Goal: Check status: Check status

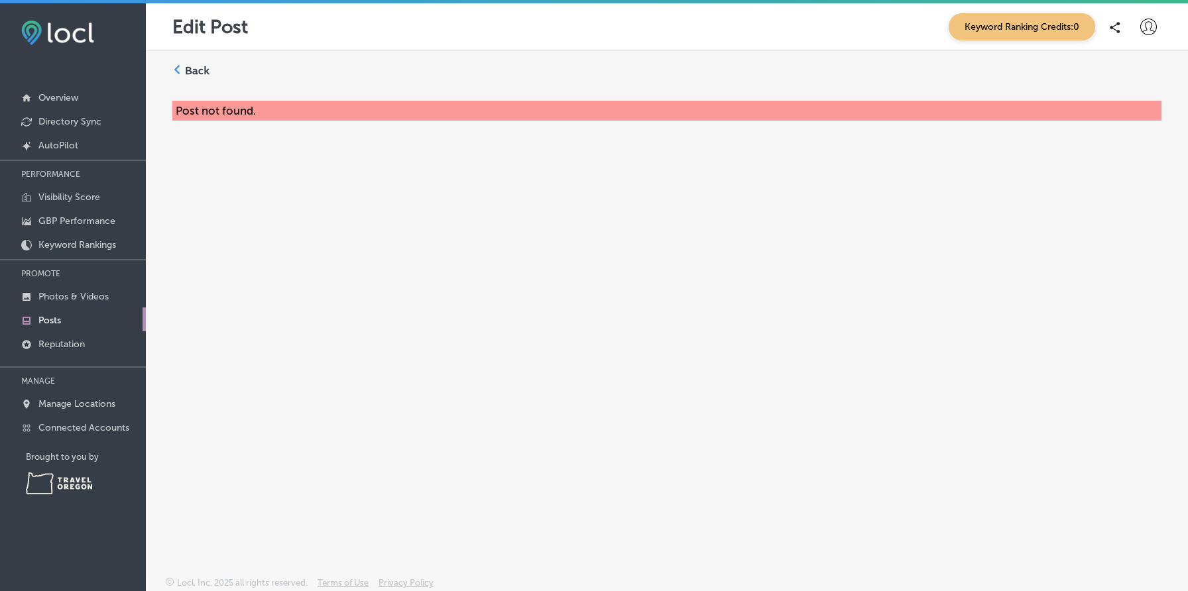
click at [1147, 25] on icon at bounding box center [1148, 27] width 17 height 17
click at [1123, 148] on p "Log Out" at bounding box center [1120, 143] width 40 height 16
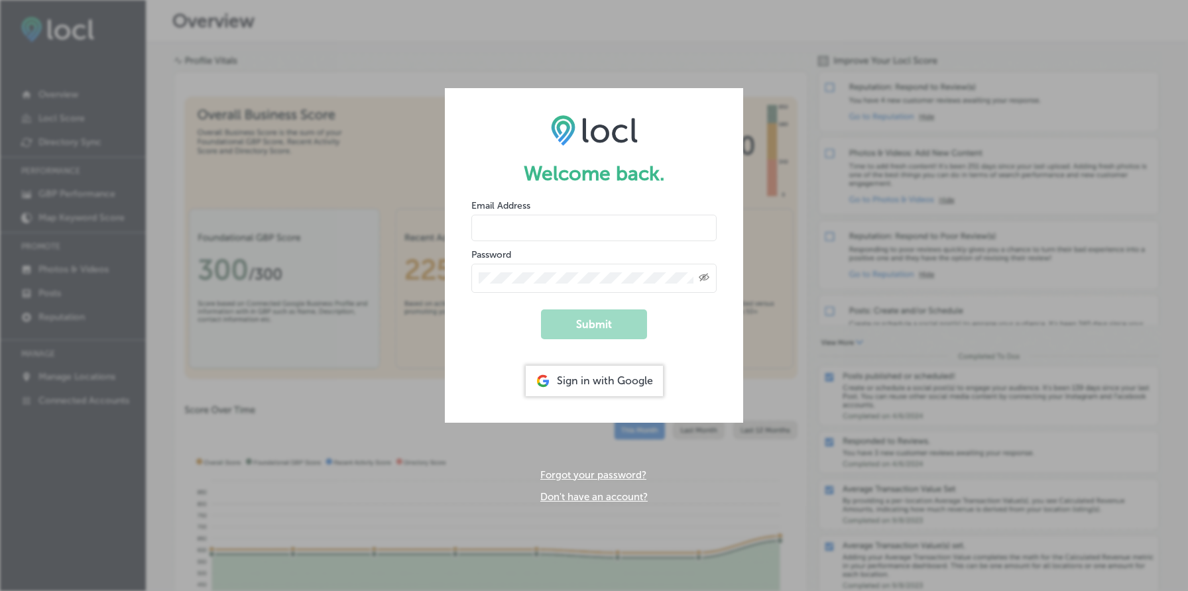
type input "muneebahmad222@hotmail.com"
click at [471, 211] on div at bounding box center [471, 211] width 0 height 0
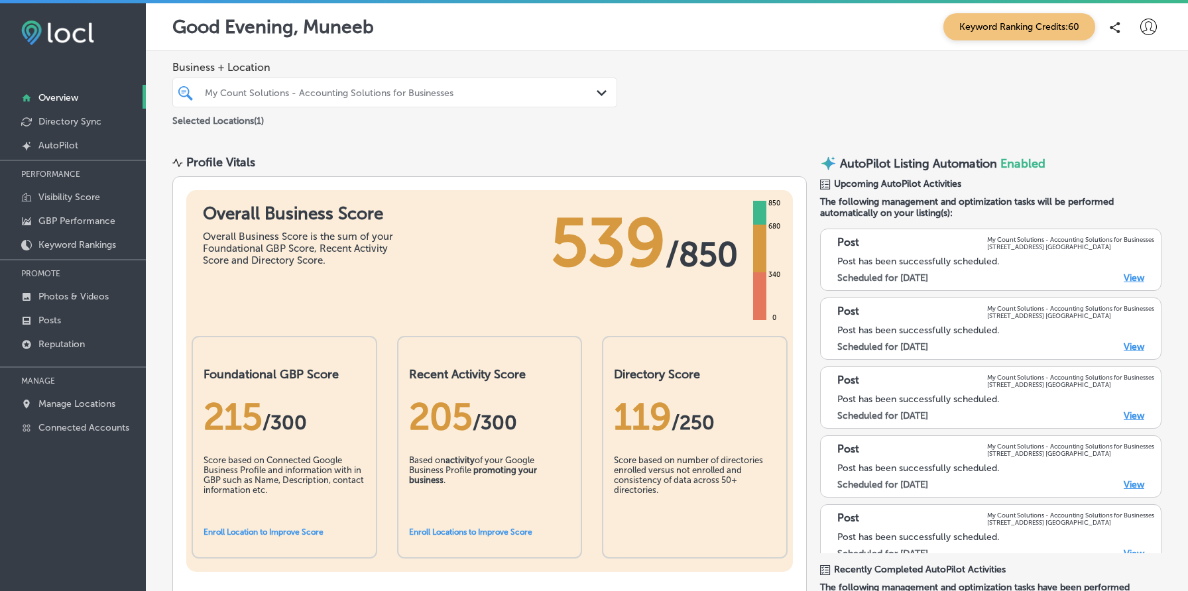
click at [390, 110] on div "Selected Locations ( 1 )" at bounding box center [394, 118] width 445 height 17
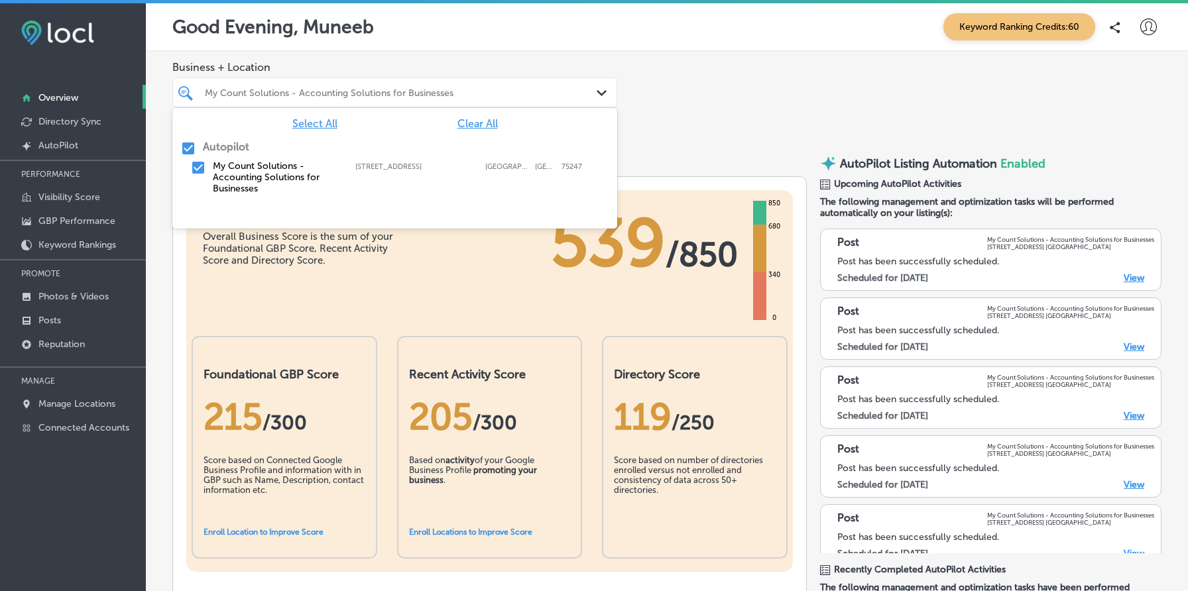
click at [388, 92] on div "My Count Solutions - Accounting Solutions for Businesses" at bounding box center [401, 92] width 393 height 11
click at [443, 49] on div "Good Evening, Muneeb Keyword Ranking Credits: 60" at bounding box center [667, 27] width 1042 height 48
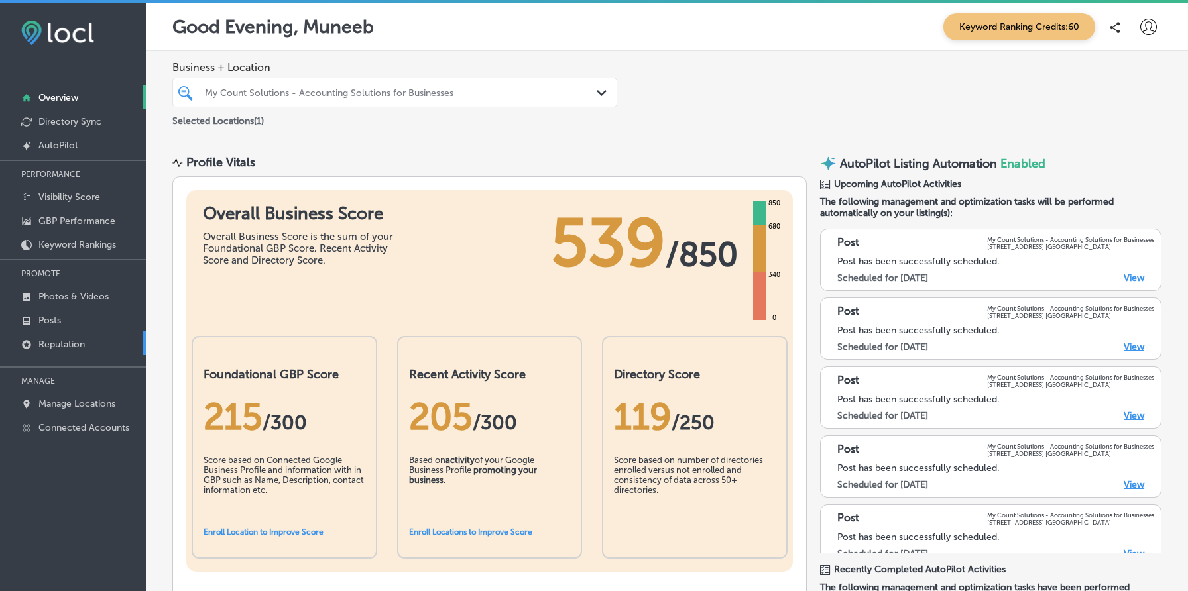
click at [75, 333] on link "Reputation" at bounding box center [73, 343] width 146 height 24
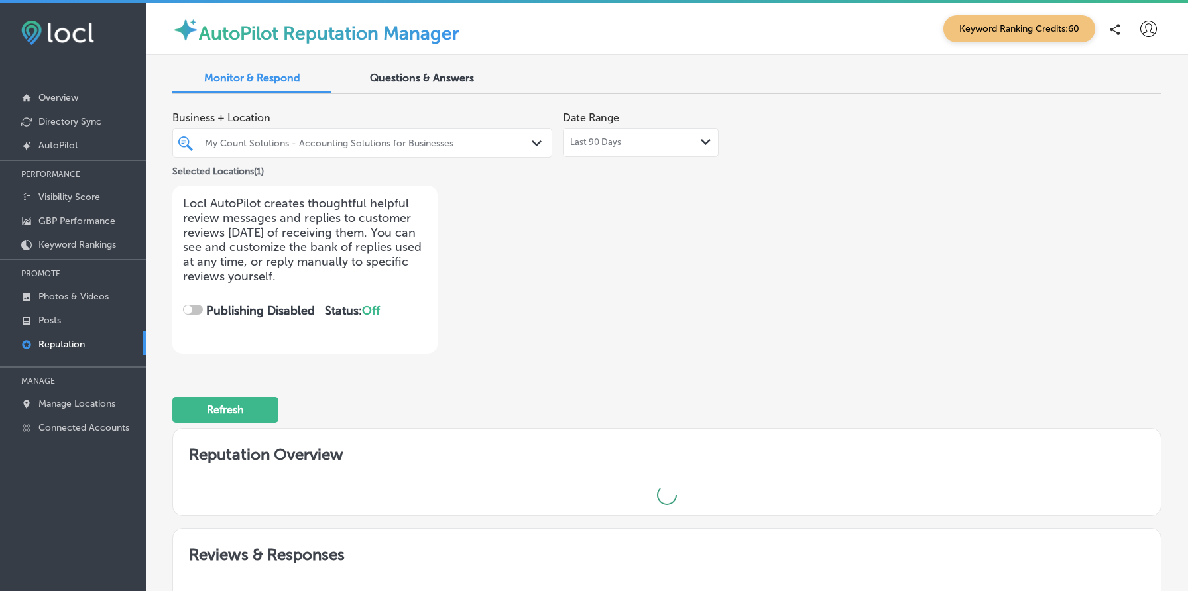
checkbox input "true"
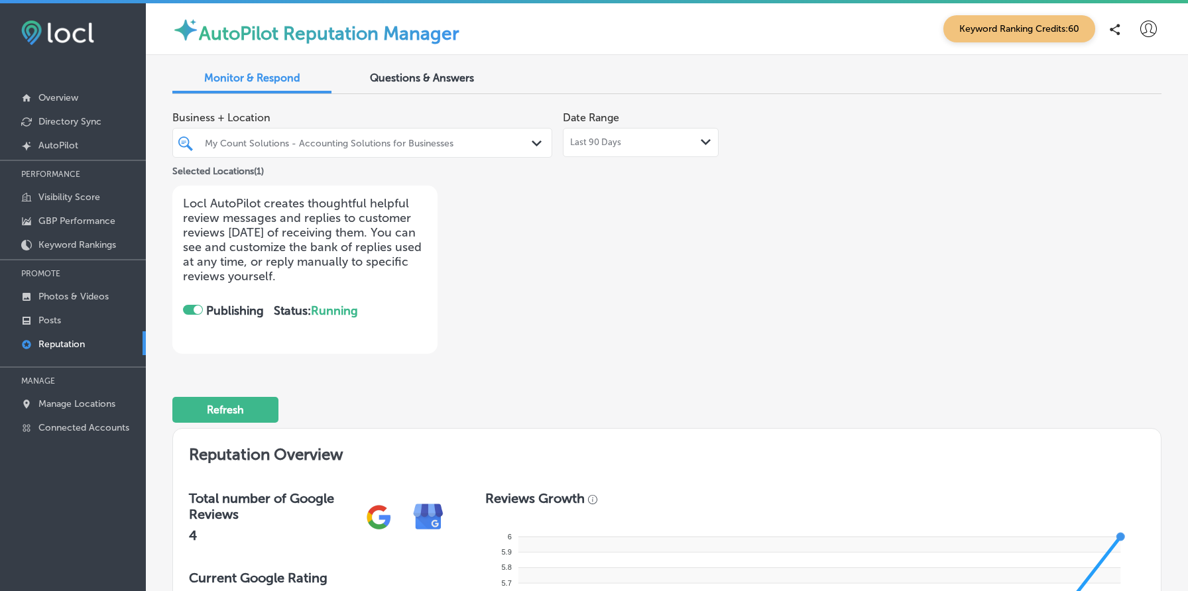
click at [401, 154] on div "My Count Solutions - Accounting Solutions for Businesses Path Created with Sket…" at bounding box center [362, 143] width 380 height 30
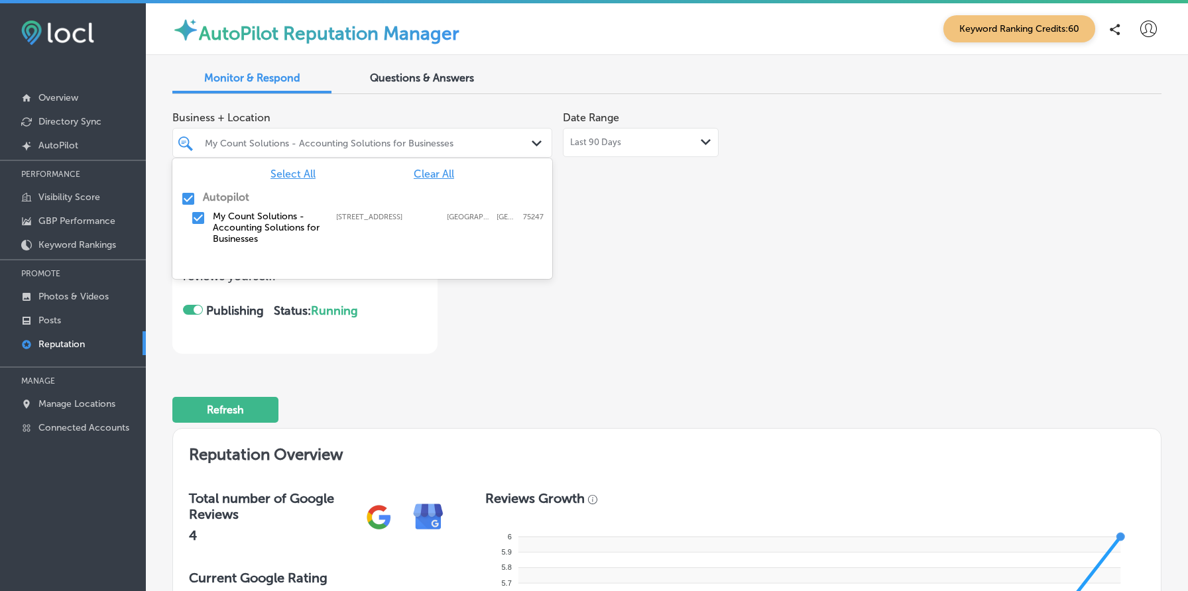
click at [663, 261] on div "Business + Location option focused, 1 of 2. 2 results available. Use Up and Dow…" at bounding box center [468, 229] width 593 height 249
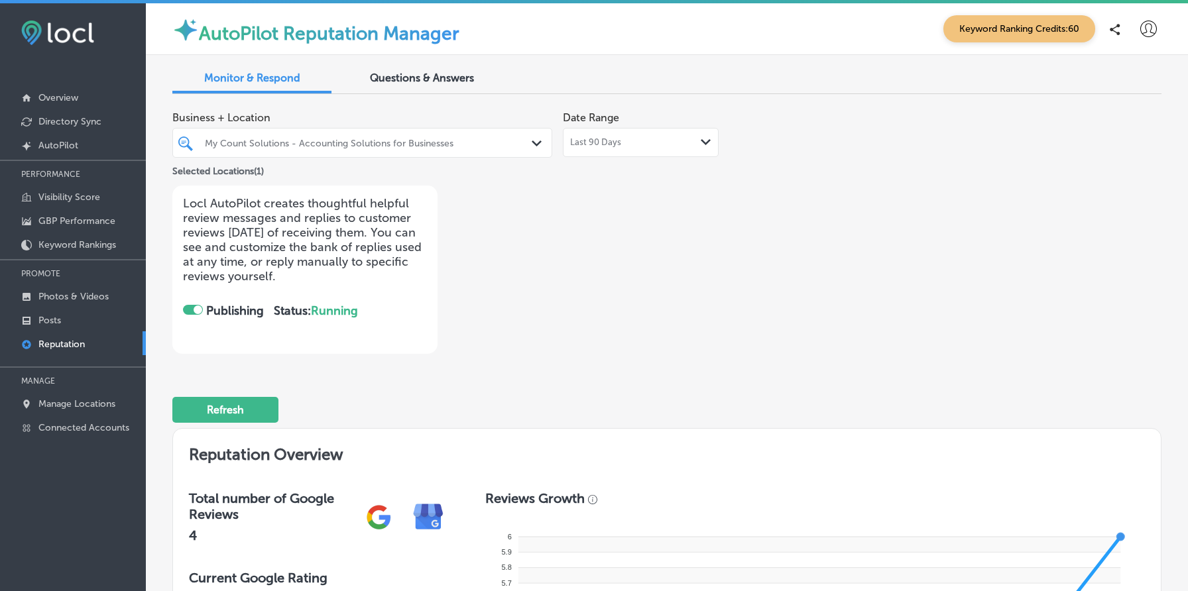
click at [354, 240] on p "Locl AutoPilot creates thoughtful helpful review messages and replies to custom…" at bounding box center [305, 240] width 244 height 88
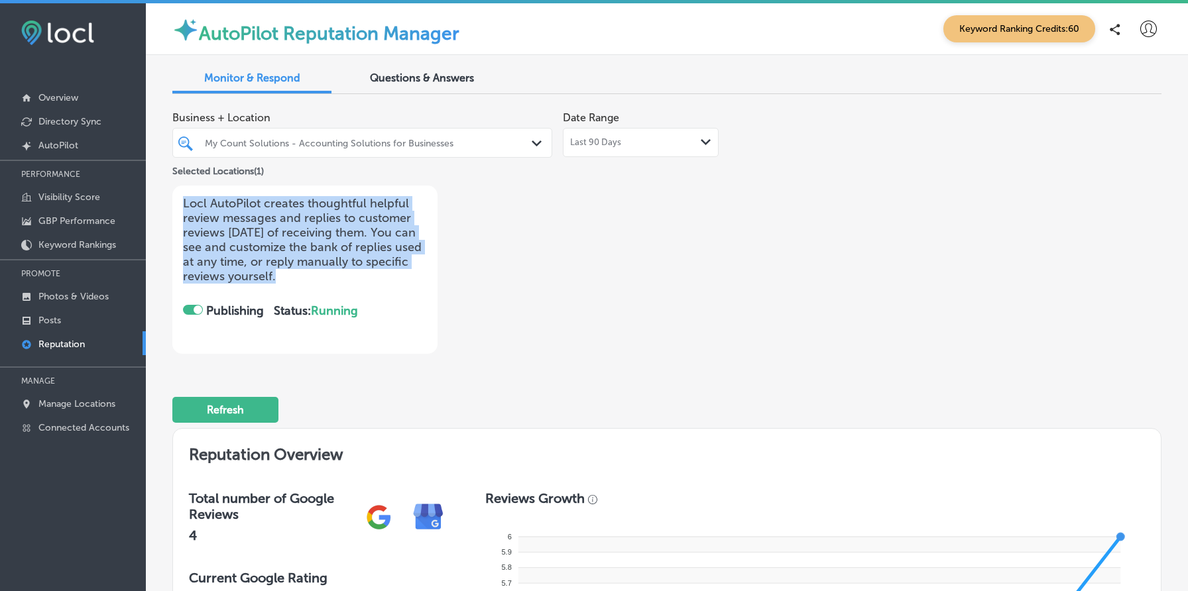
click at [354, 240] on p "Locl AutoPilot creates thoughtful helpful review messages and replies to custom…" at bounding box center [305, 240] width 244 height 88
click at [304, 229] on p "Locl AutoPilot creates thoughtful helpful review messages and replies to custom…" at bounding box center [305, 240] width 244 height 88
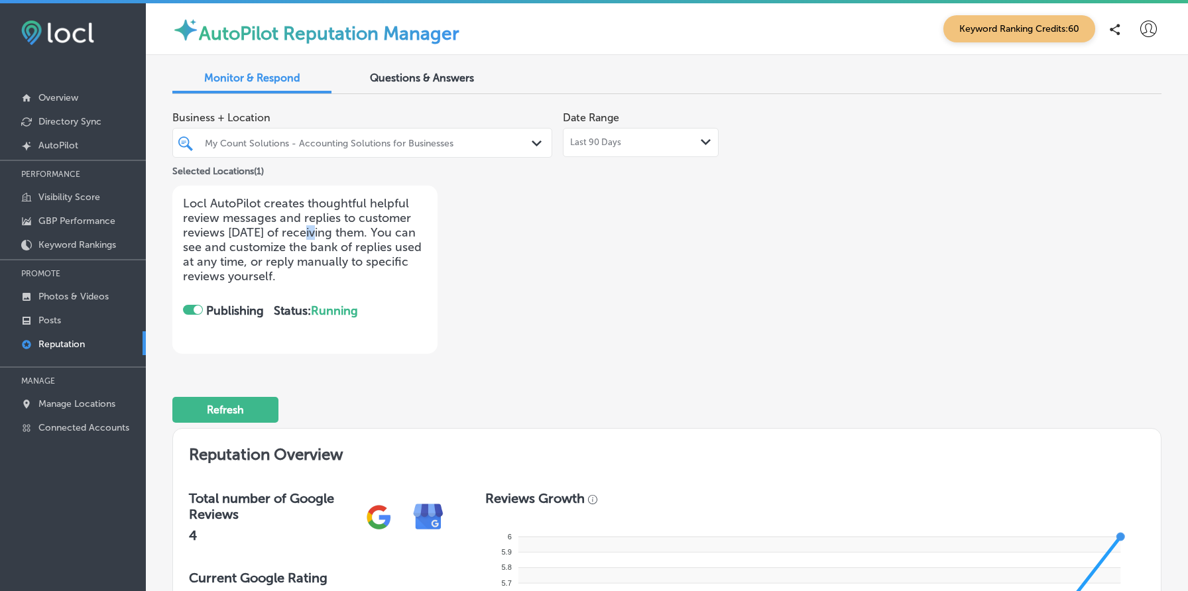
click at [304, 229] on p "Locl AutoPilot creates thoughtful helpful review messages and replies to custom…" at bounding box center [305, 240] width 244 height 88
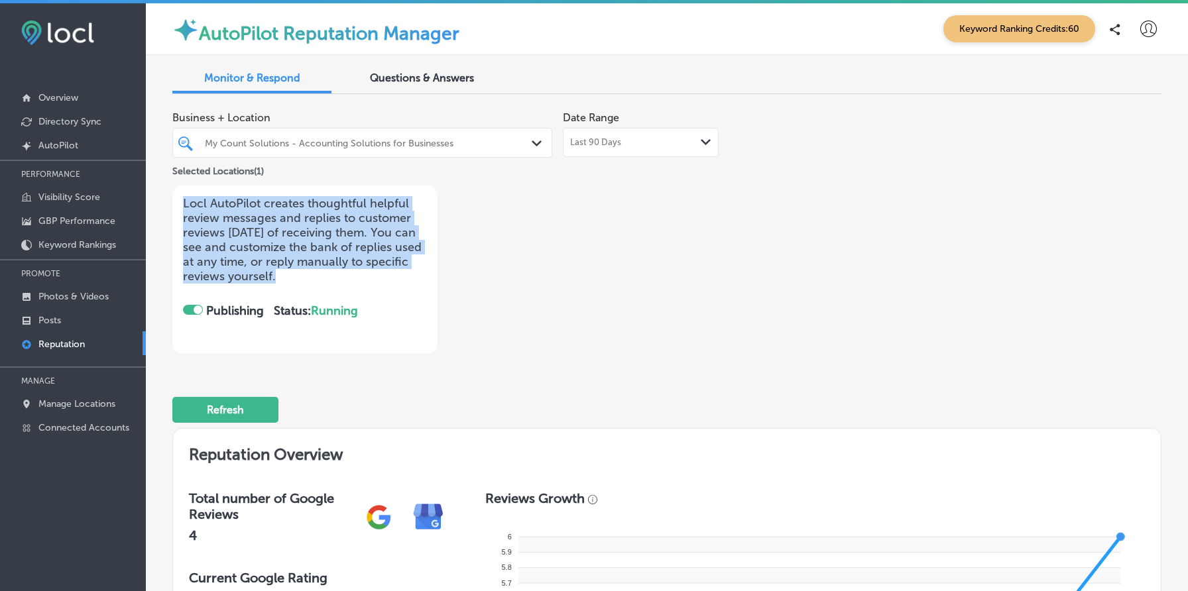
click at [304, 229] on p "Locl AutoPilot creates thoughtful helpful review messages and replies to custom…" at bounding box center [305, 240] width 244 height 88
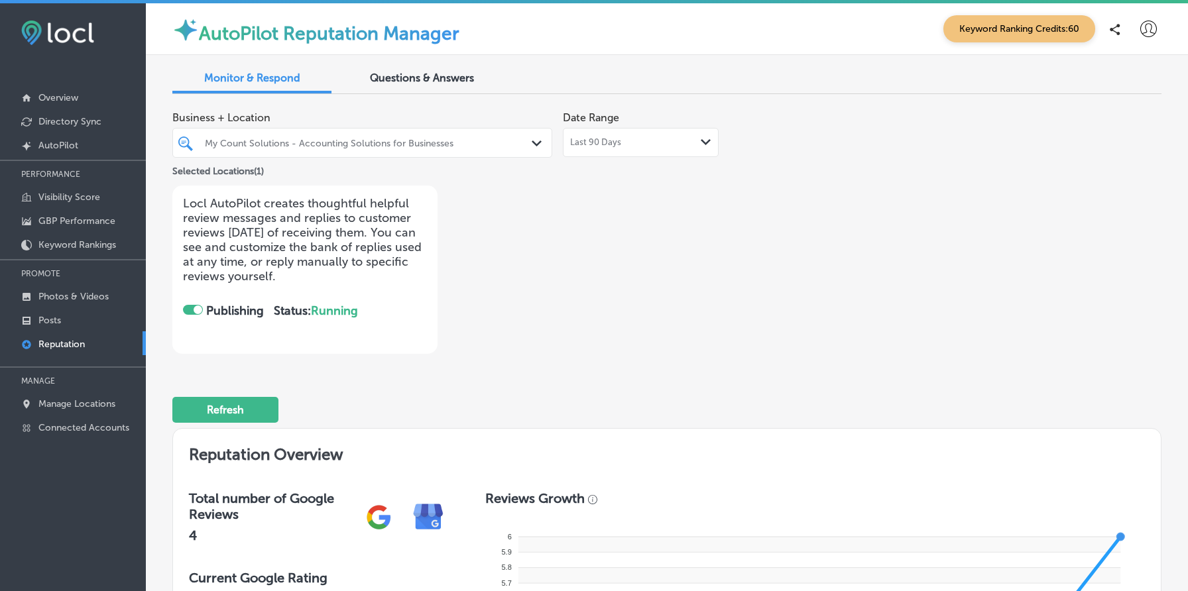
click at [304, 229] on p "Locl AutoPilot creates thoughtful helpful review messages and replies to custom…" at bounding box center [305, 240] width 244 height 88
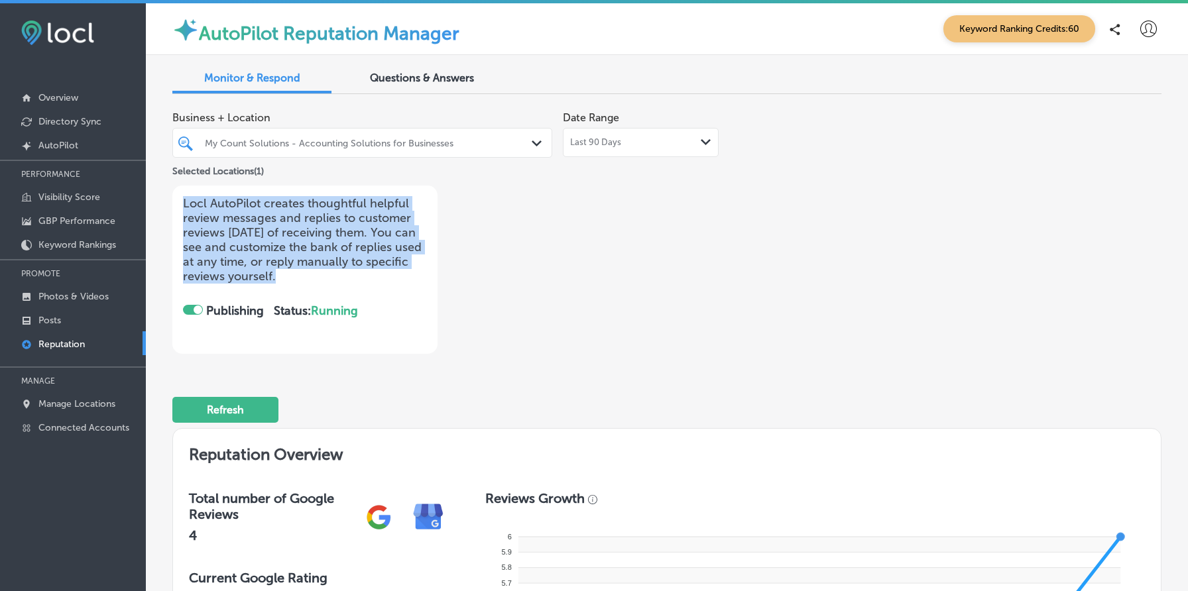
click at [304, 229] on p "Locl AutoPilot creates thoughtful helpful review messages and replies to custom…" at bounding box center [305, 240] width 244 height 88
click at [267, 224] on p "Locl AutoPilot creates thoughtful helpful review messages and replies to custom…" at bounding box center [305, 240] width 244 height 88
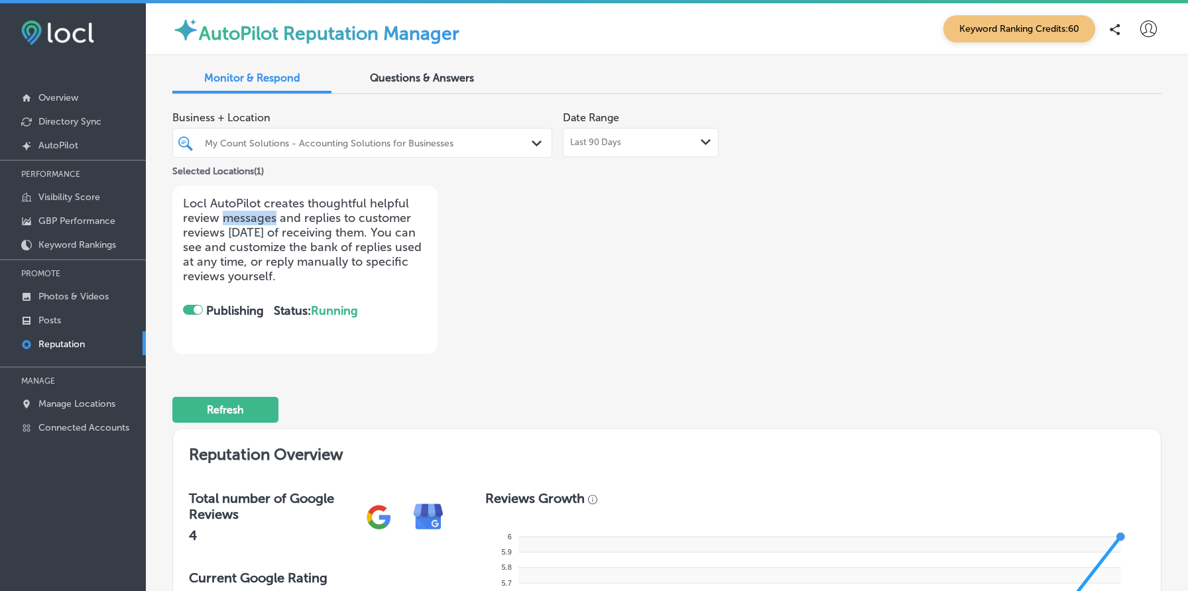
click at [267, 224] on p "Locl AutoPilot creates thoughtful helpful review messages and replies to custom…" at bounding box center [305, 240] width 244 height 88
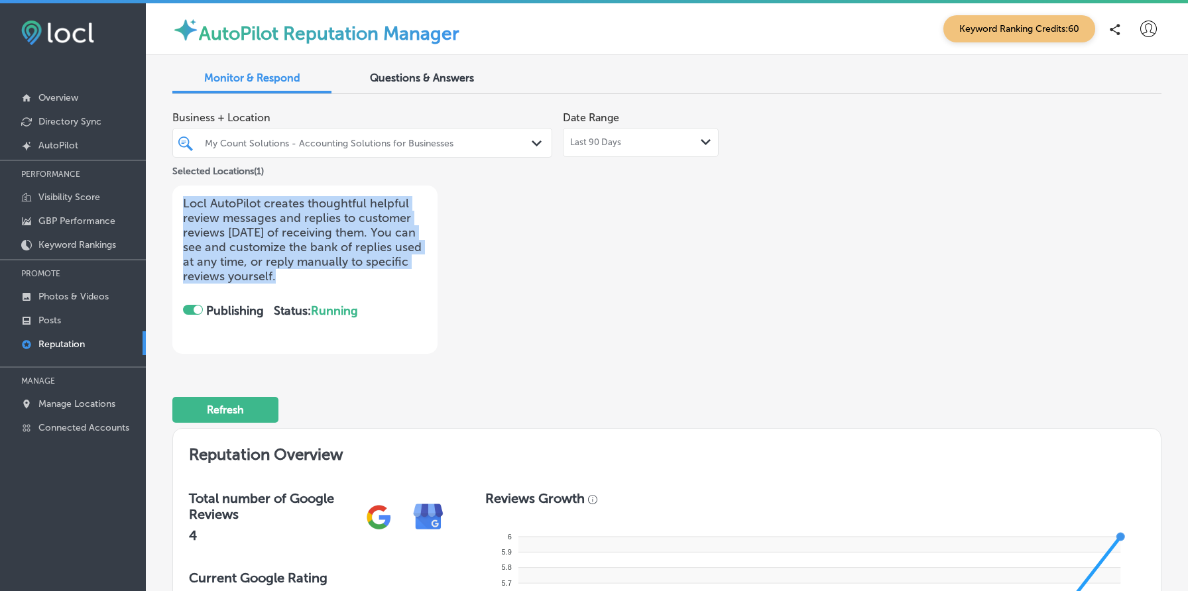
click at [267, 224] on p "Locl AutoPilot creates thoughtful helpful review messages and replies to custom…" at bounding box center [305, 240] width 244 height 88
click at [295, 247] on p "Locl AutoPilot creates thoughtful helpful review messages and replies to custom…" at bounding box center [305, 240] width 244 height 88
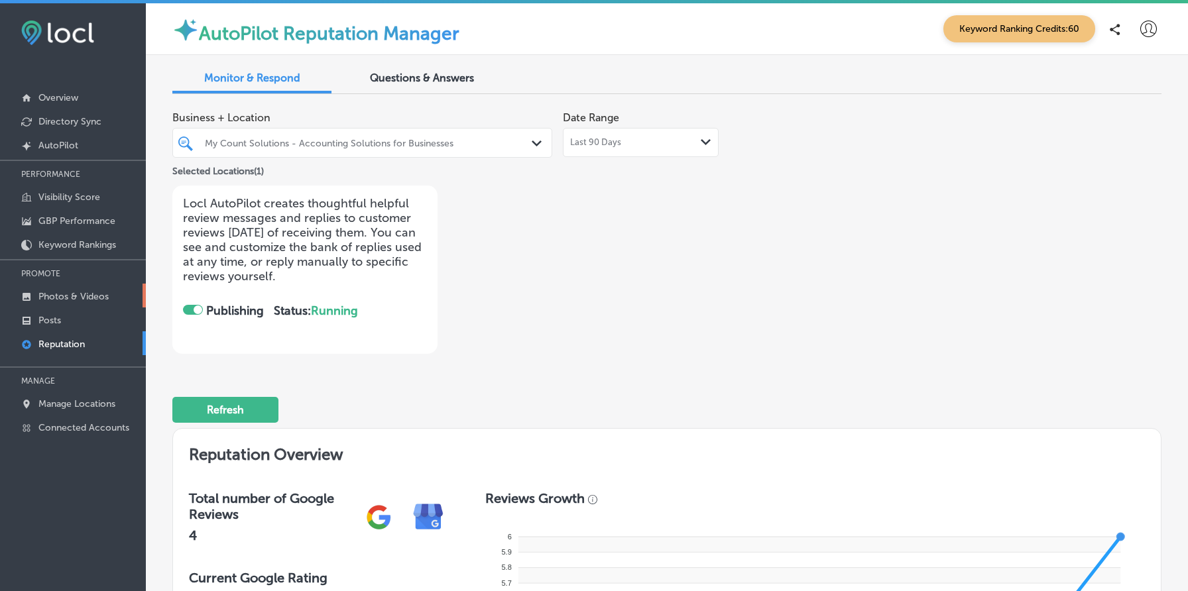
click at [72, 302] on link "Photos & Videos" at bounding box center [73, 296] width 146 height 24
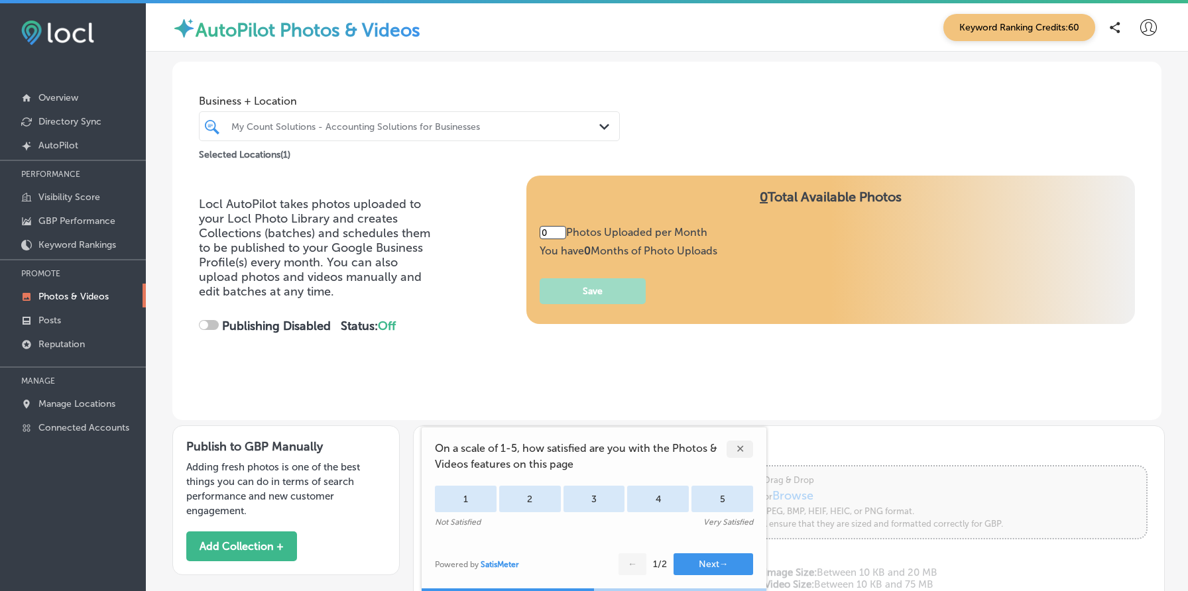
type input "5"
checkbox input "true"
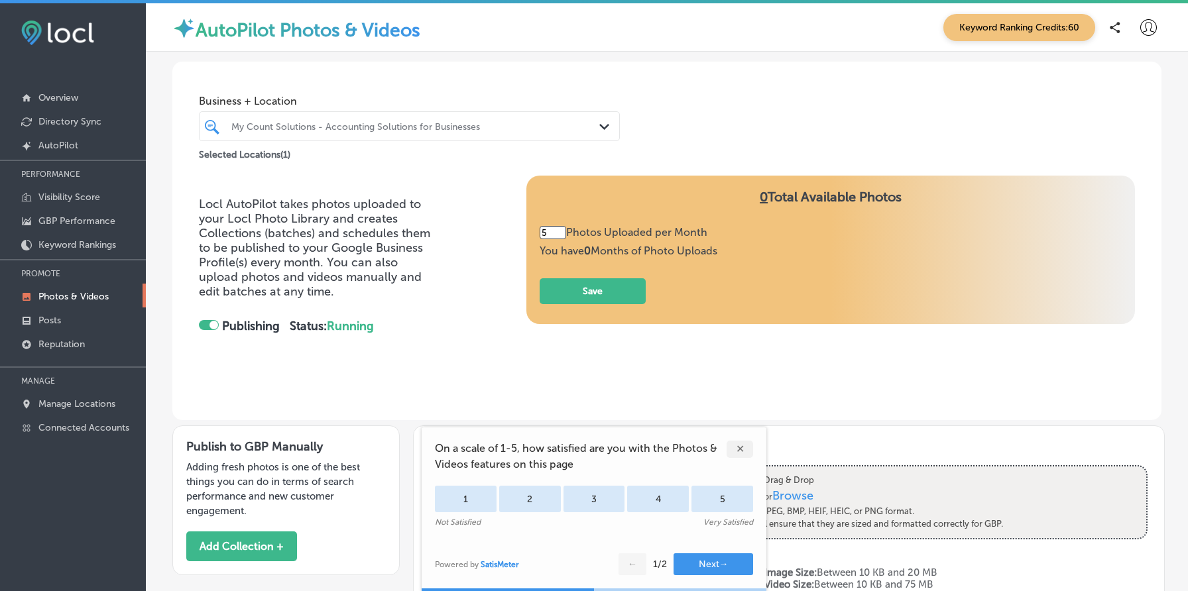
click at [742, 451] on div "✕" at bounding box center [740, 449] width 27 height 17
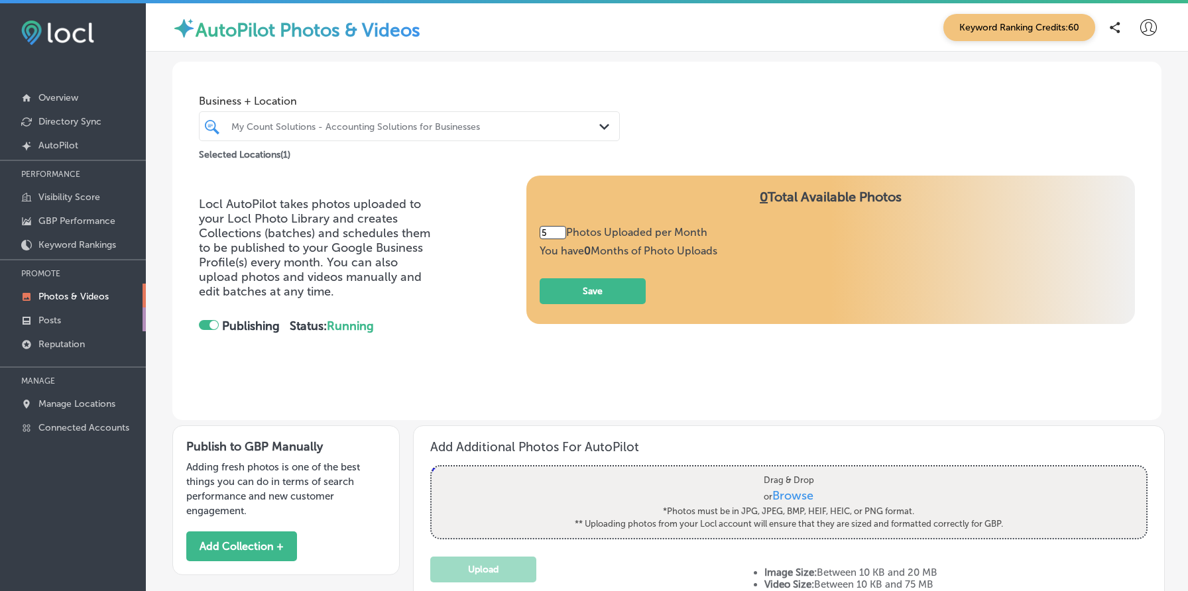
click at [48, 319] on p "Posts" at bounding box center [49, 320] width 23 height 11
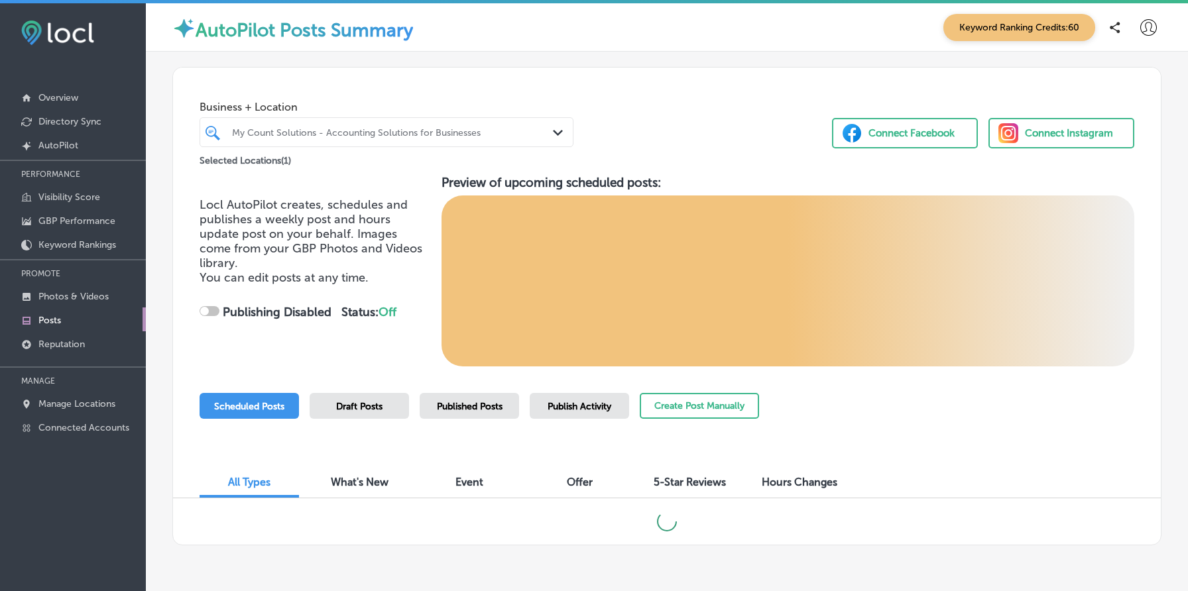
checkbox input "true"
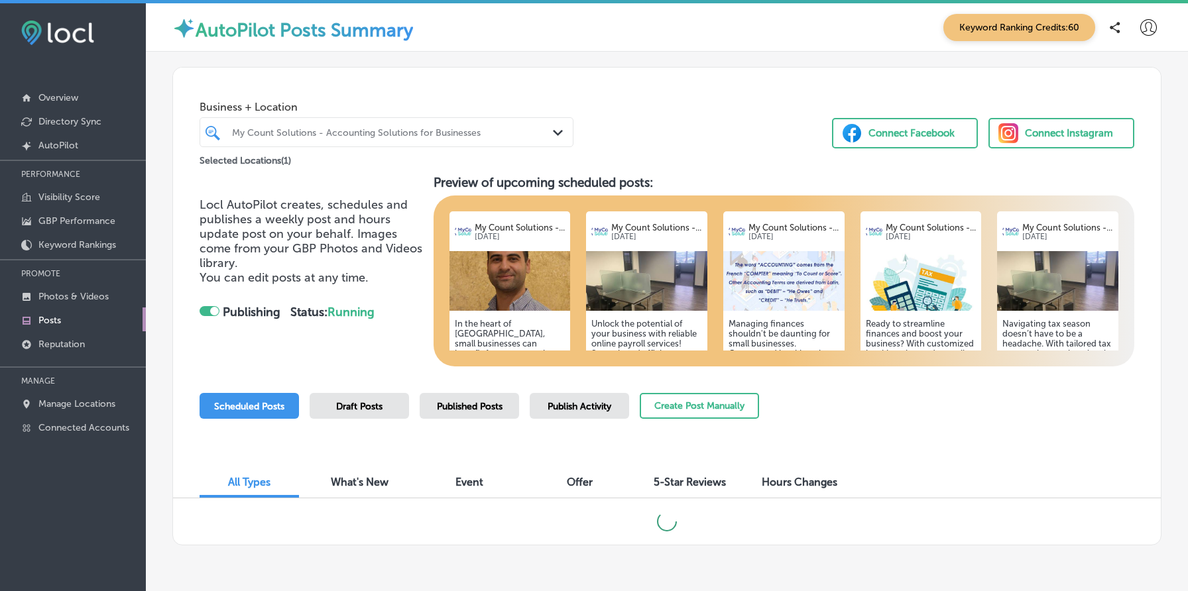
scroll to position [41, 0]
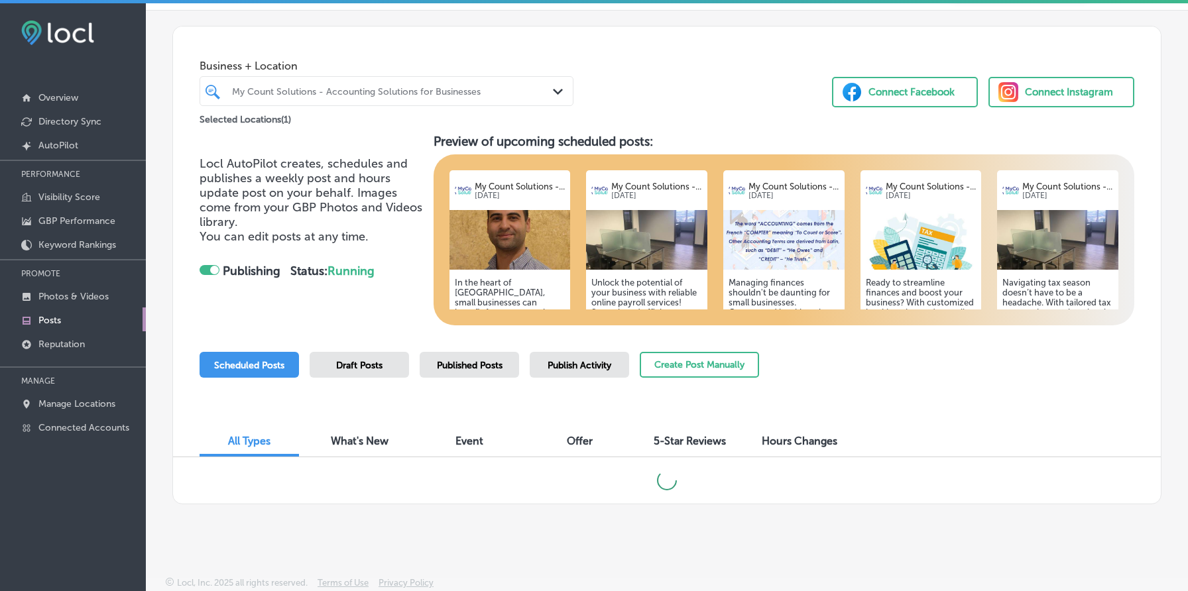
click at [519, 233] on img at bounding box center [509, 240] width 121 height 60
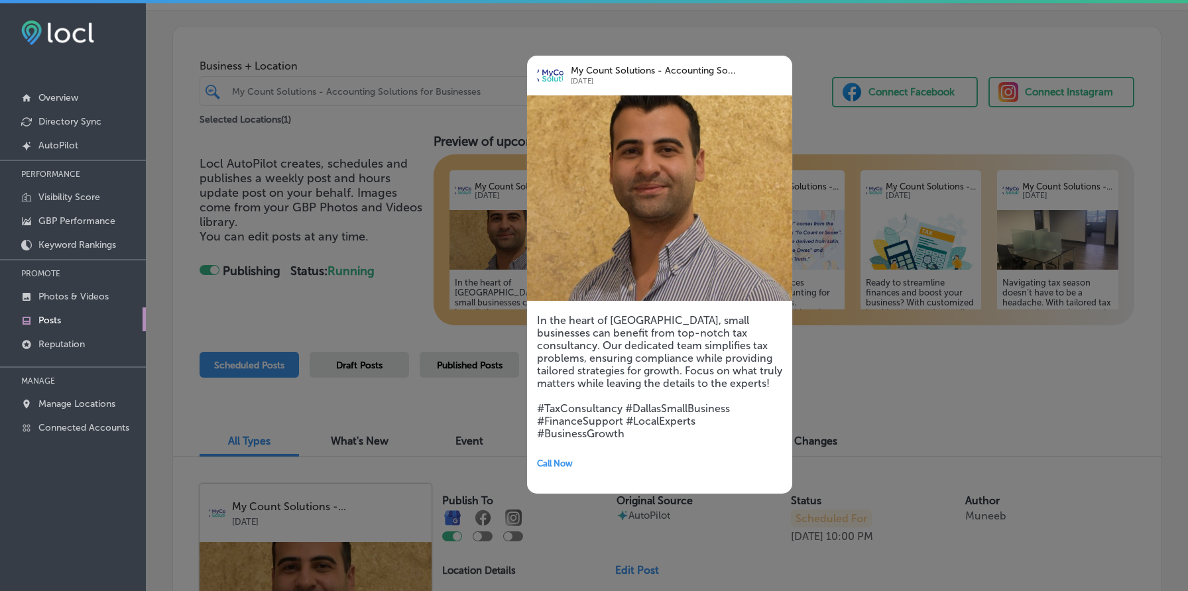
click at [857, 408] on div at bounding box center [594, 295] width 1188 height 591
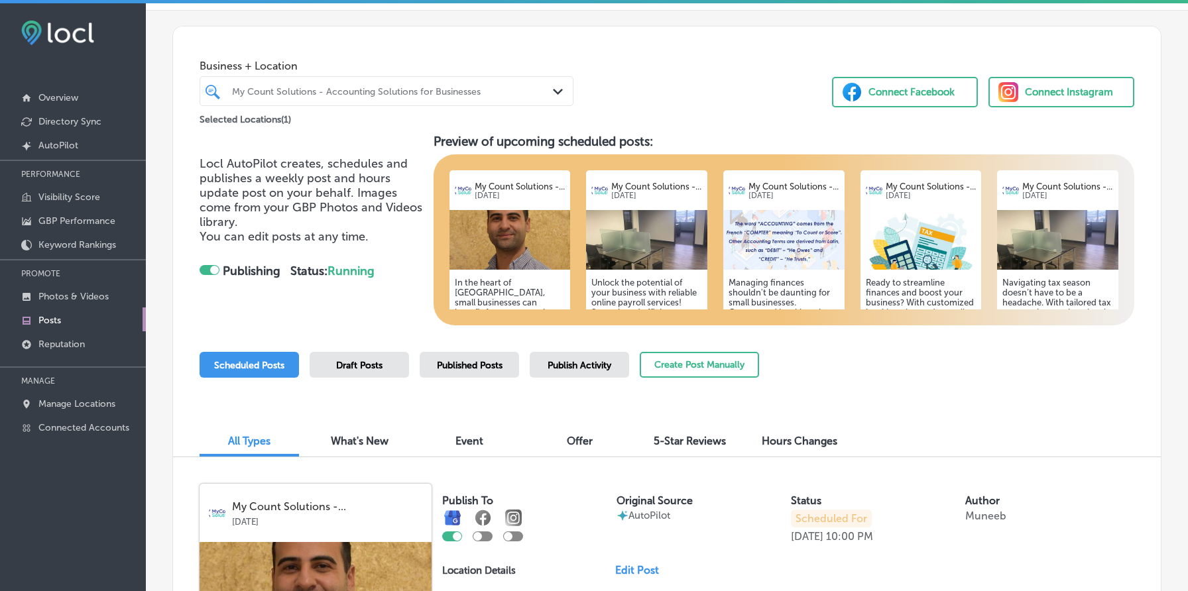
click at [661, 241] on img at bounding box center [646, 240] width 121 height 60
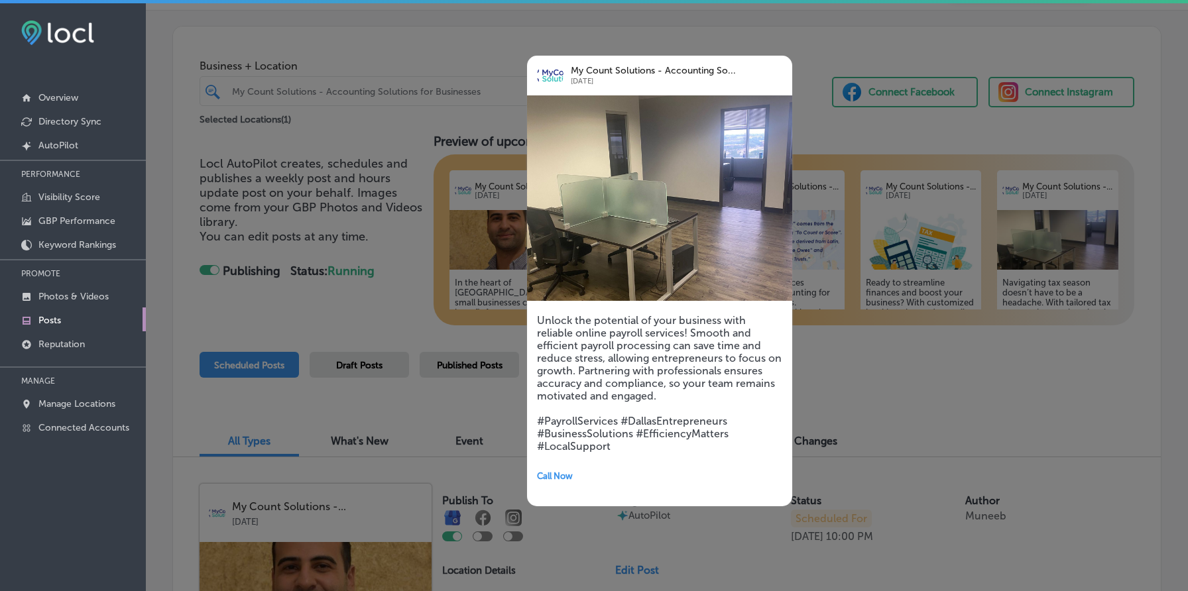
click at [386, 257] on div at bounding box center [594, 295] width 1188 height 591
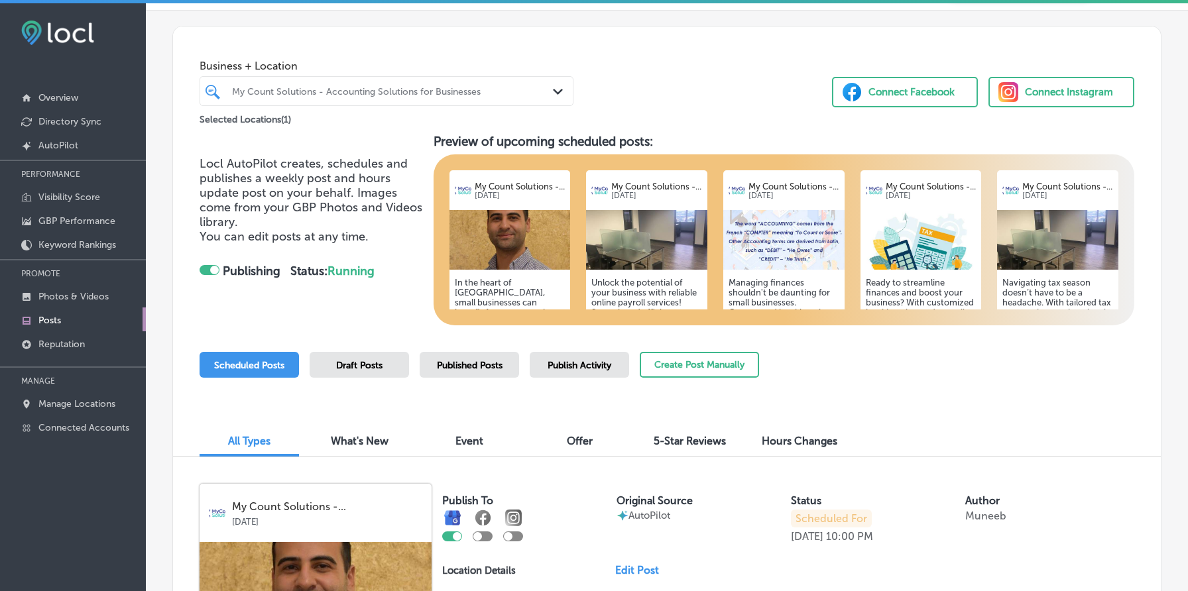
click at [810, 251] on img at bounding box center [783, 240] width 121 height 60
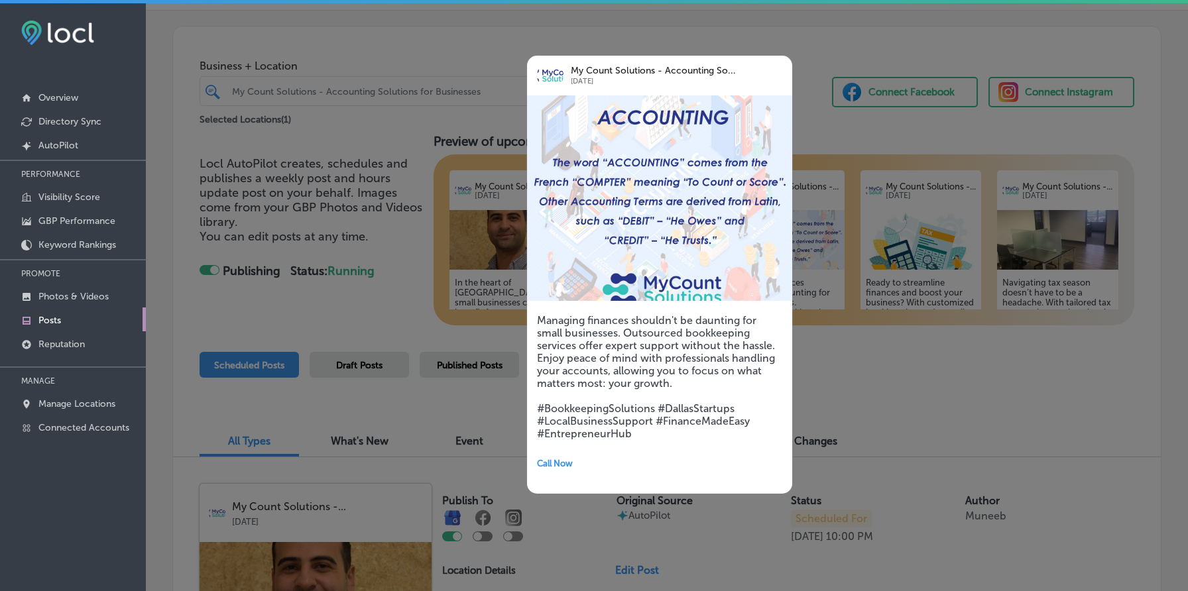
click at [362, 264] on div at bounding box center [594, 295] width 1188 height 591
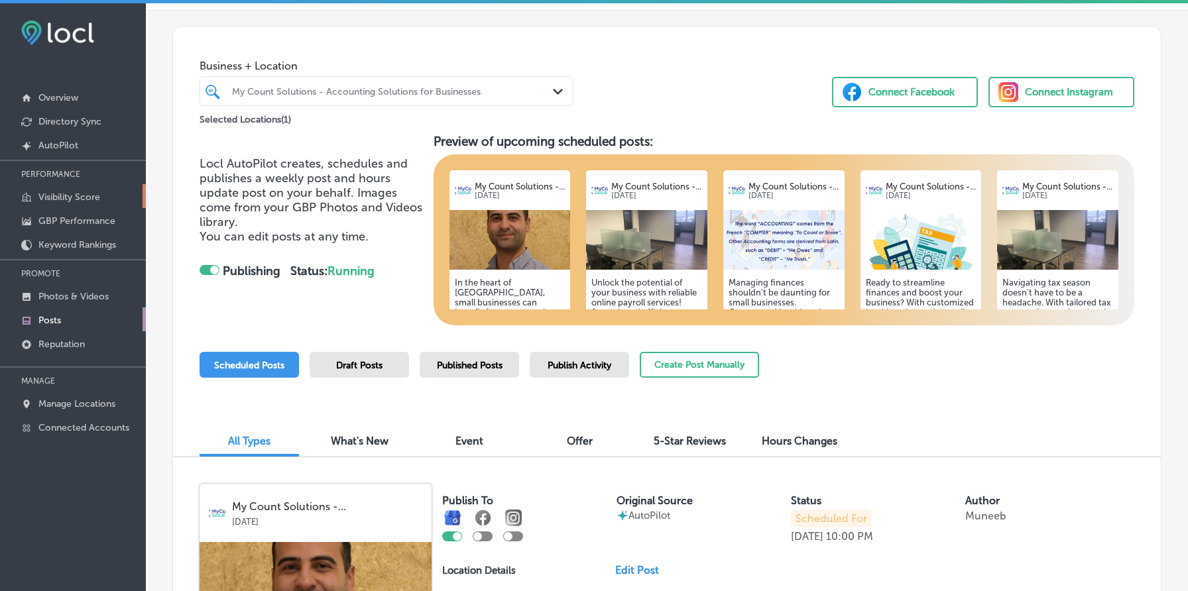
click at [95, 201] on p "Visibility Score" at bounding box center [69, 197] width 62 height 11
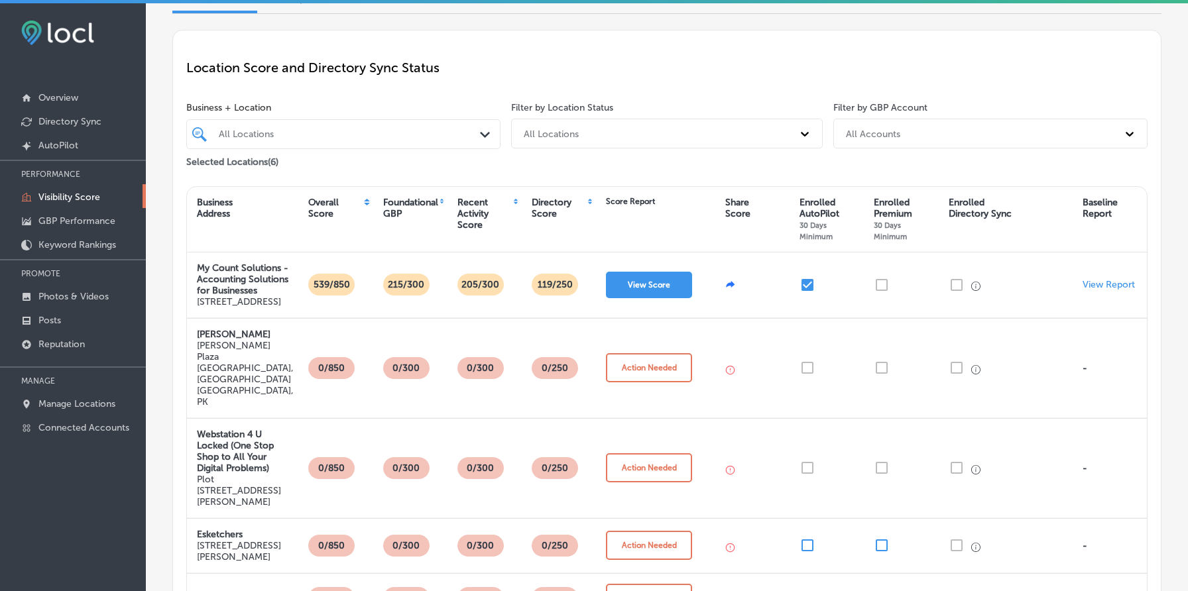
scroll to position [72, 0]
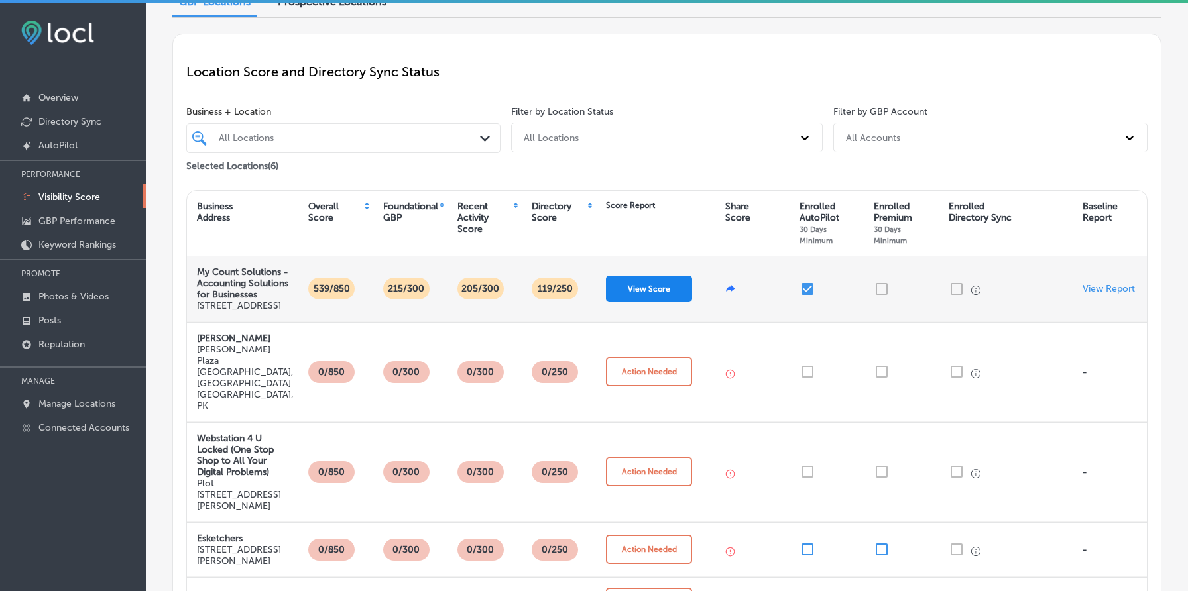
click at [654, 301] on button "View Score" at bounding box center [649, 289] width 86 height 27
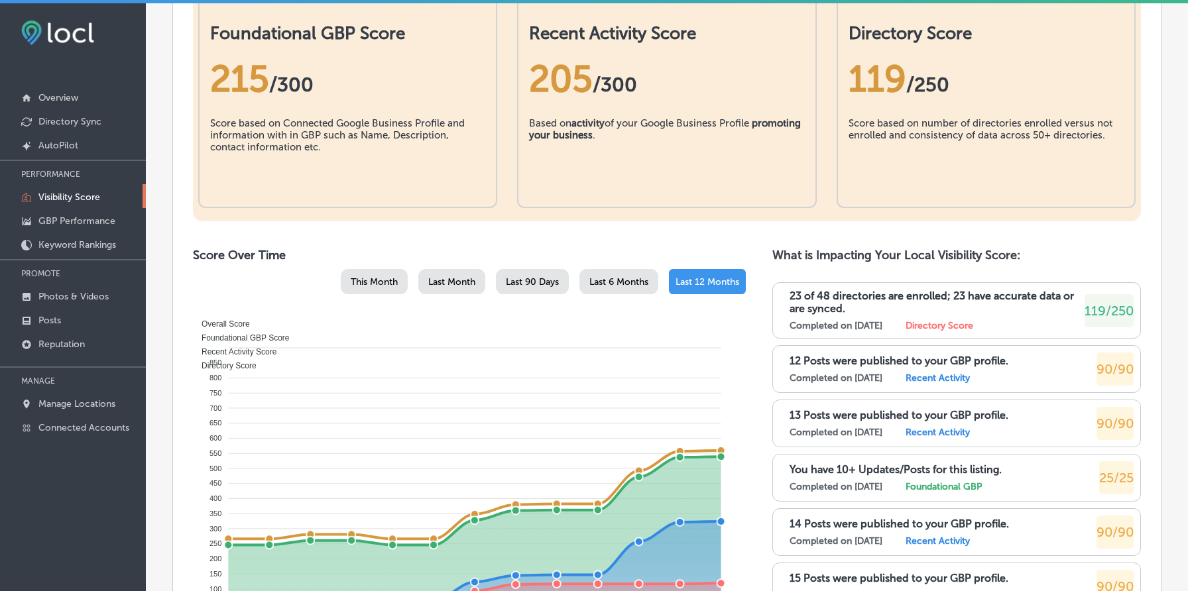
scroll to position [470, 0]
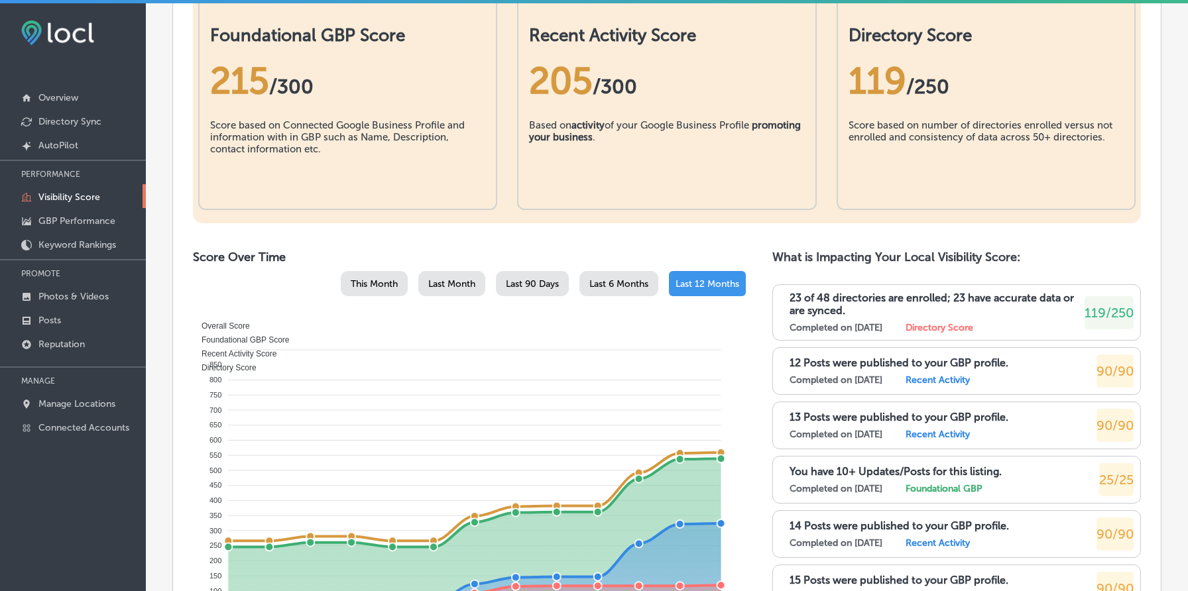
click at [564, 103] on div "205 /300" at bounding box center [666, 81] width 275 height 44
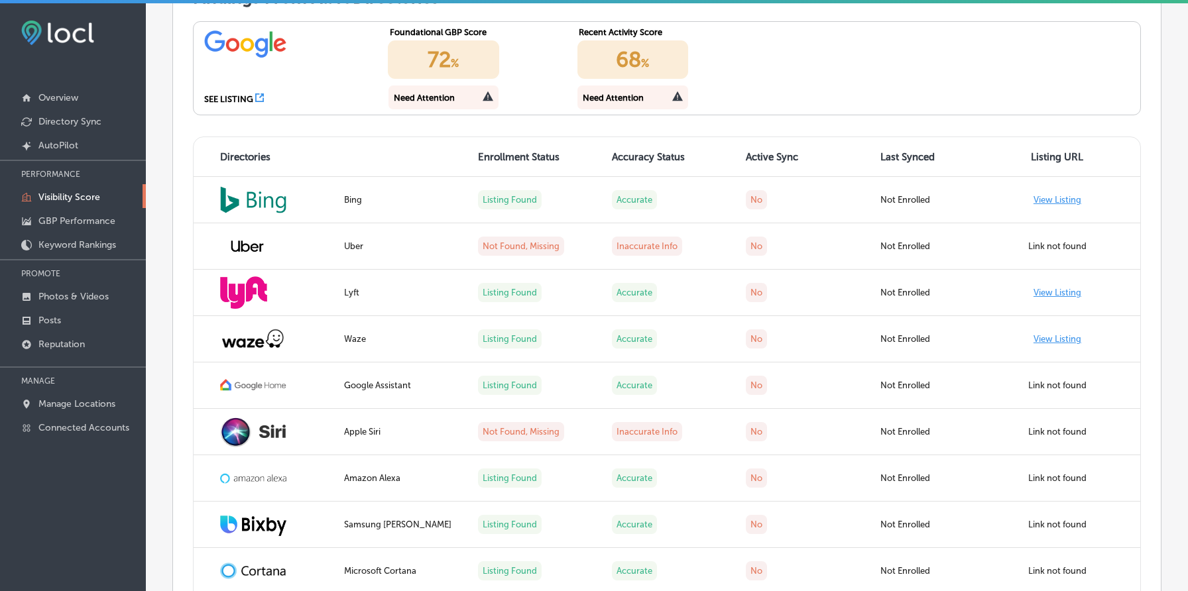
scroll to position [1165, 0]
